Goal: Task Accomplishment & Management: Manage account settings

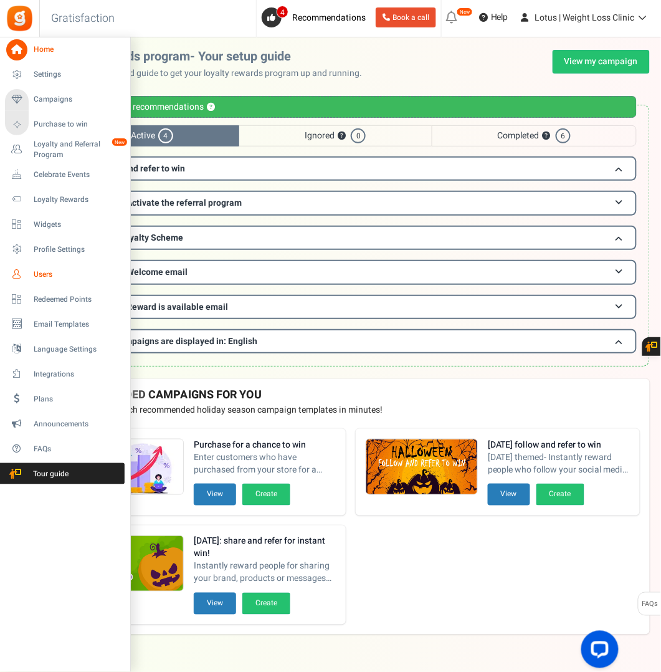
click at [51, 274] on span "Users" at bounding box center [77, 274] width 87 height 11
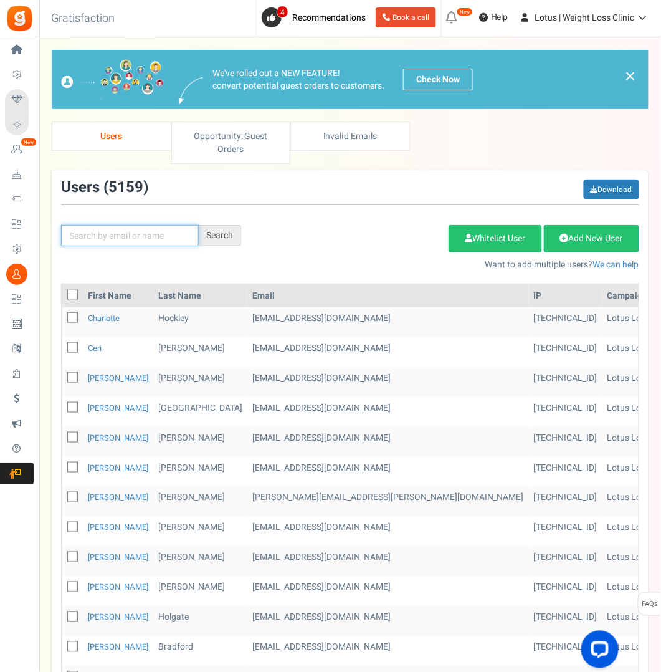
click at [139, 241] on input "text" at bounding box center [130, 235] width 138 height 21
click at [113, 234] on input "text" at bounding box center [130, 235] width 138 height 21
paste input "[PERSON_NAME][EMAIL_ADDRESS][DOMAIN_NAME]"
type input "[PERSON_NAME][EMAIL_ADDRESS][DOMAIN_NAME]"
click at [220, 234] on div "Search" at bounding box center [220, 235] width 42 height 21
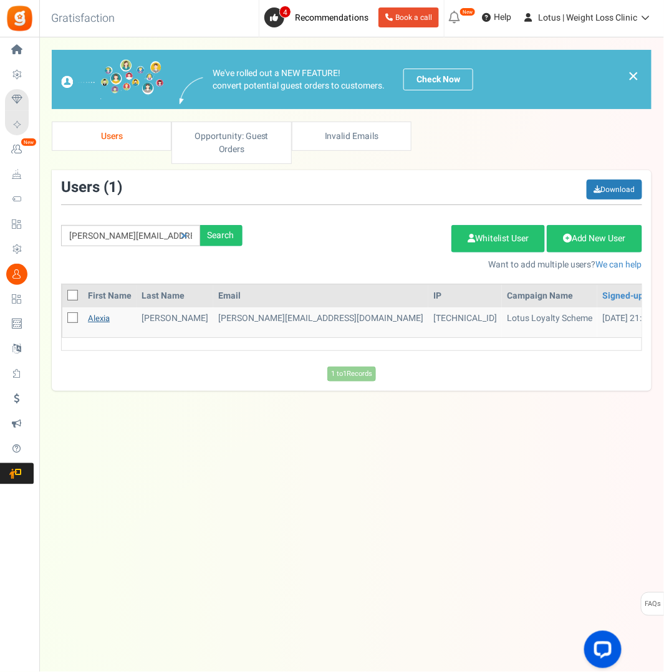
click at [99, 315] on link "Alexia" at bounding box center [99, 318] width 22 height 12
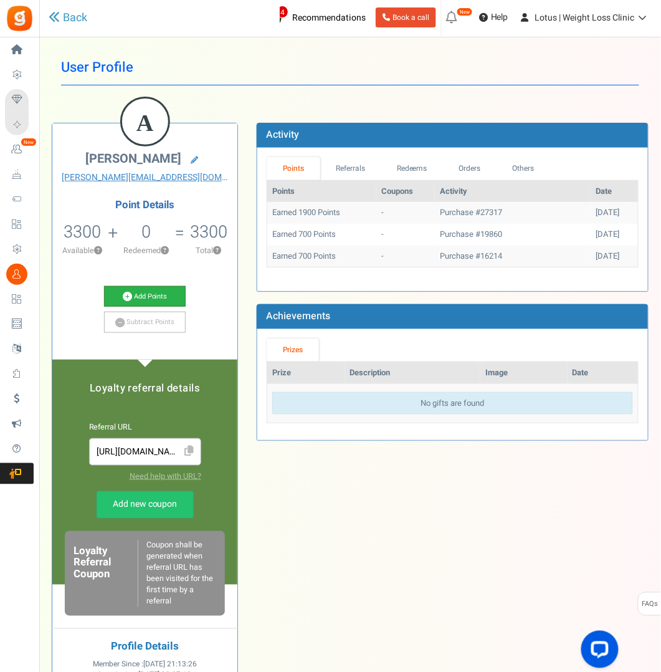
click at [145, 294] on link "Add Points" at bounding box center [145, 296] width 82 height 21
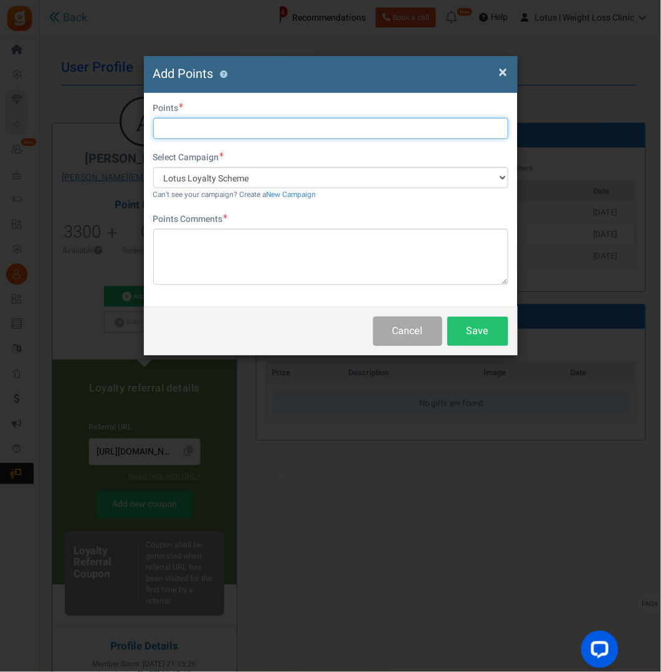
click at [180, 128] on input "text" at bounding box center [330, 128] width 355 height 21
type input "2000"
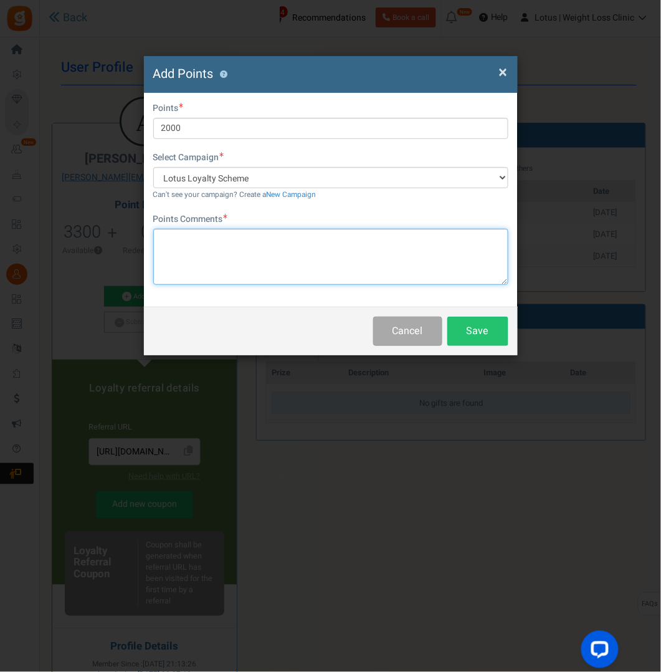
click at [181, 242] on textarea at bounding box center [330, 257] width 355 height 56
click at [191, 269] on textarea "compensation for lost order" at bounding box center [330, 257] width 355 height 56
type textarea "compensation for lost order"
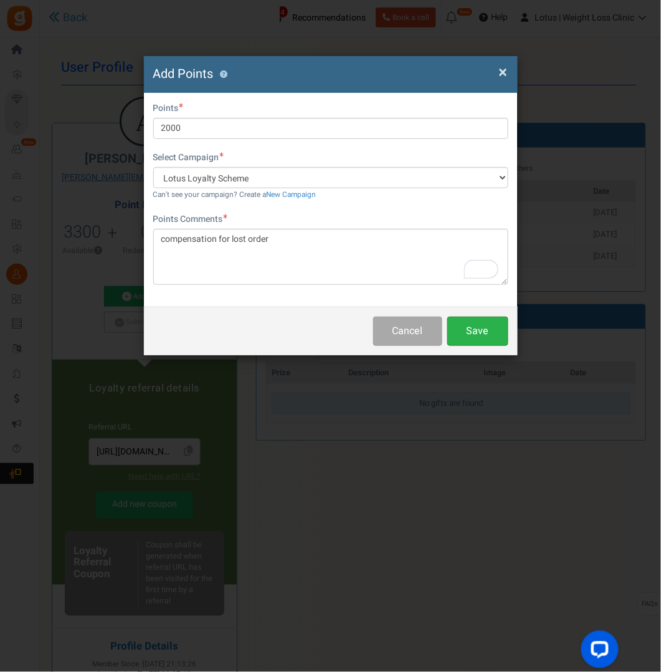
click at [474, 327] on button "Save" at bounding box center [478, 331] width 61 height 29
